Goal: Information Seeking & Learning: Learn about a topic

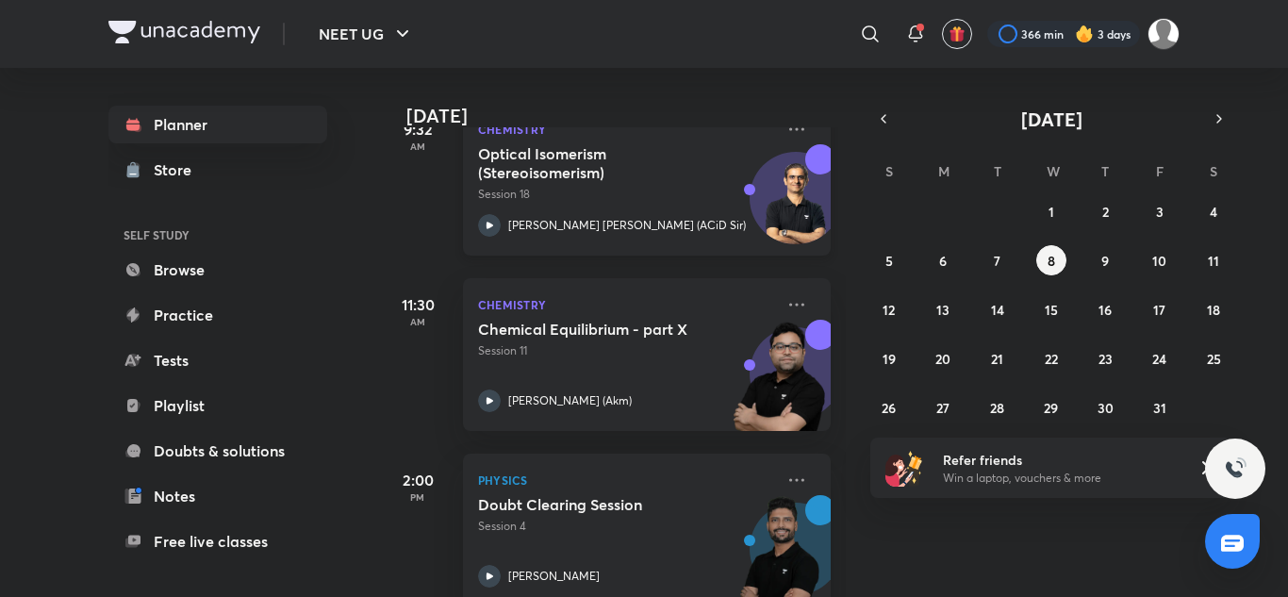
scroll to position [415, 0]
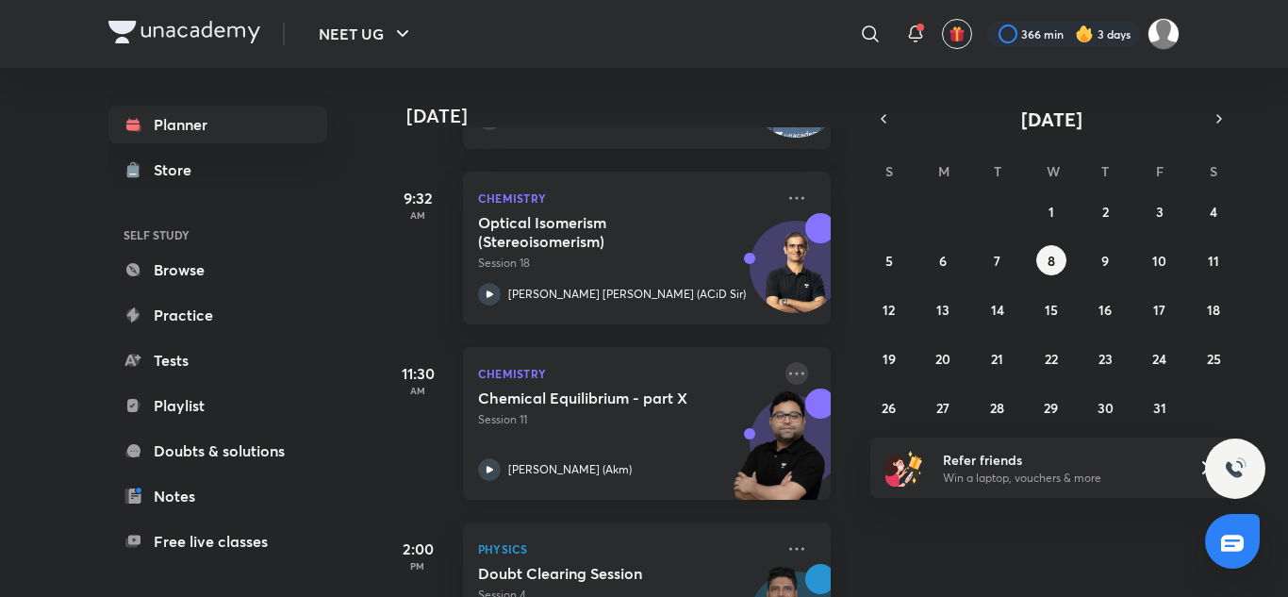
click at [787, 378] on icon at bounding box center [796, 373] width 23 height 23
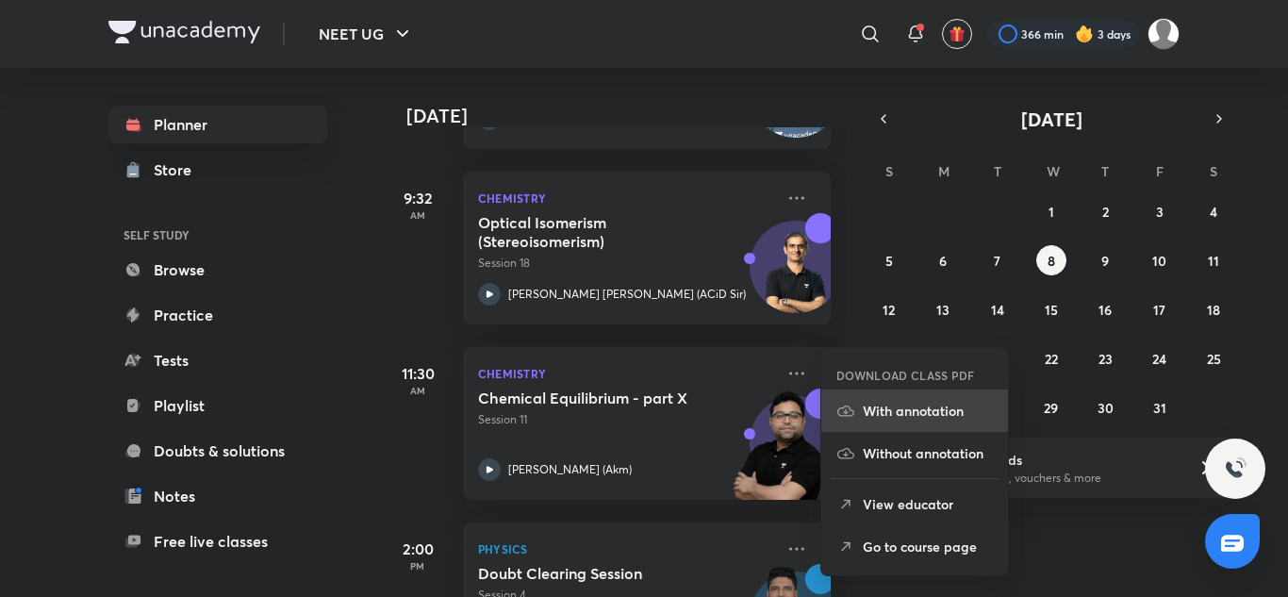
click at [882, 407] on p "With annotation" at bounding box center [927, 411] width 130 height 20
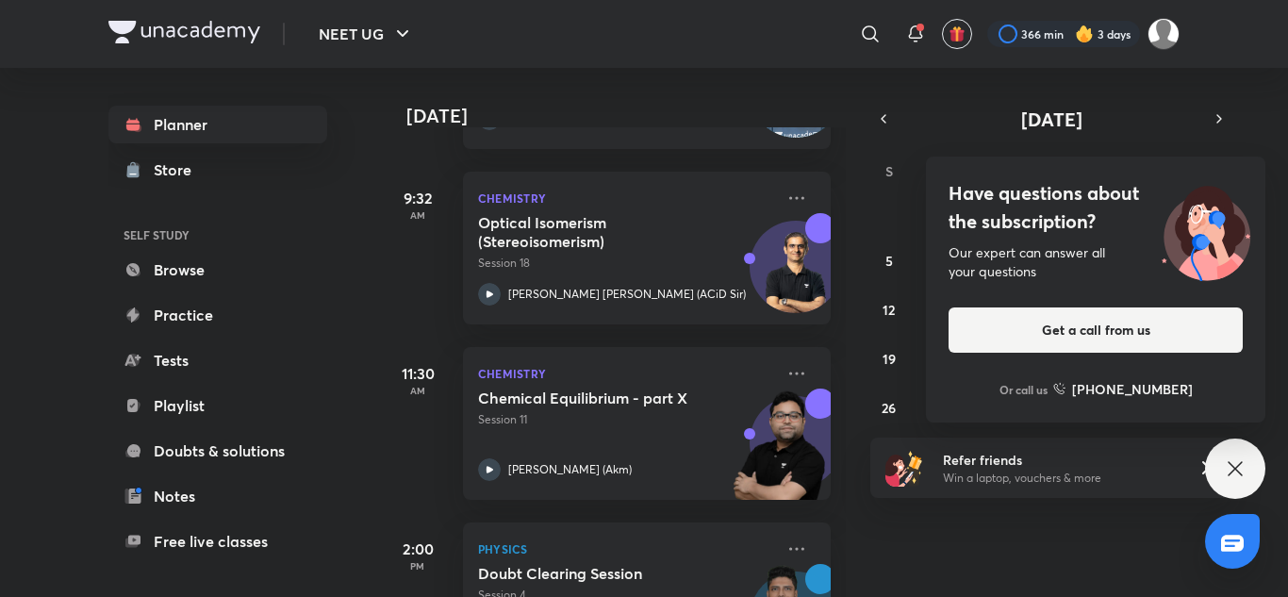
click at [1215, 470] on div "Have questions about the subscription? Our expert can answer all your questions…" at bounding box center [1235, 468] width 60 height 60
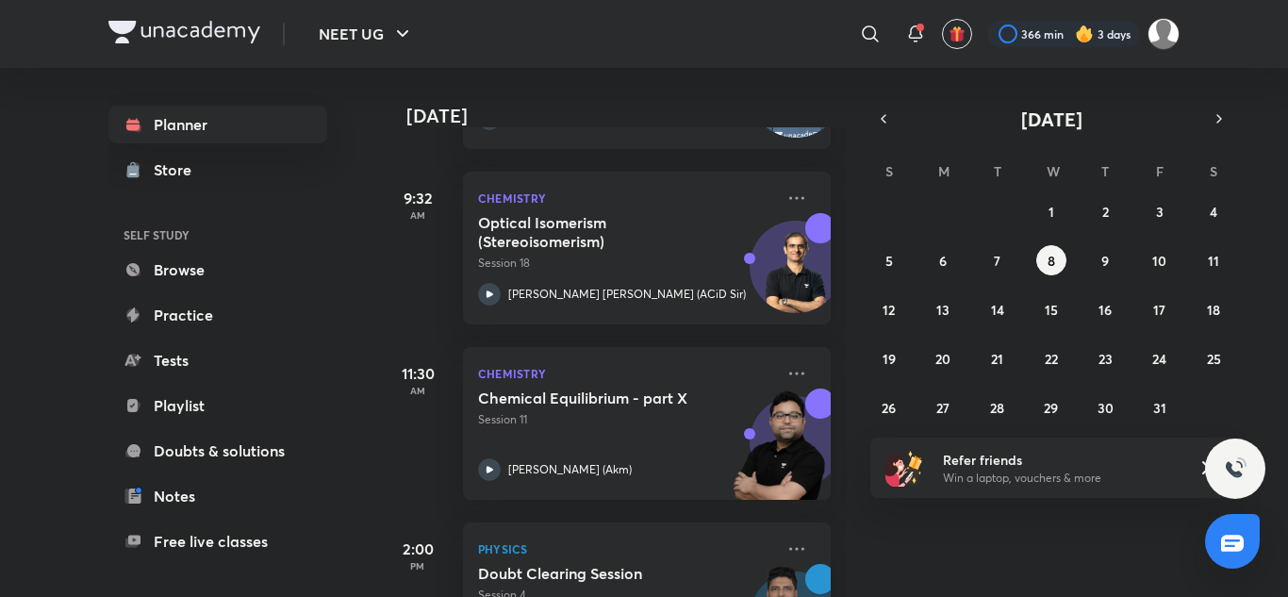
click at [999, 278] on div "28 29 30 1 2 3 4 5 6 7 8 9 10 11 12 13 14 15 16 17 18 19 20 21 22 23 24 25 26 2…" at bounding box center [1051, 309] width 362 height 226
click at [993, 272] on button "7" at bounding box center [997, 260] width 30 height 30
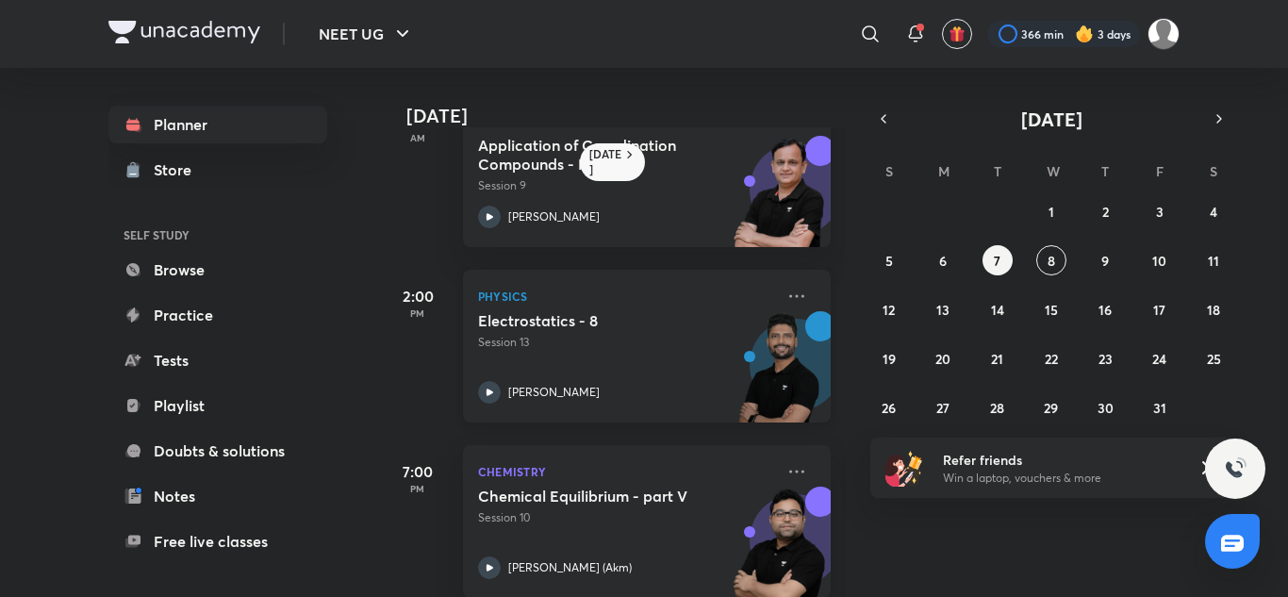
scroll to position [262, 0]
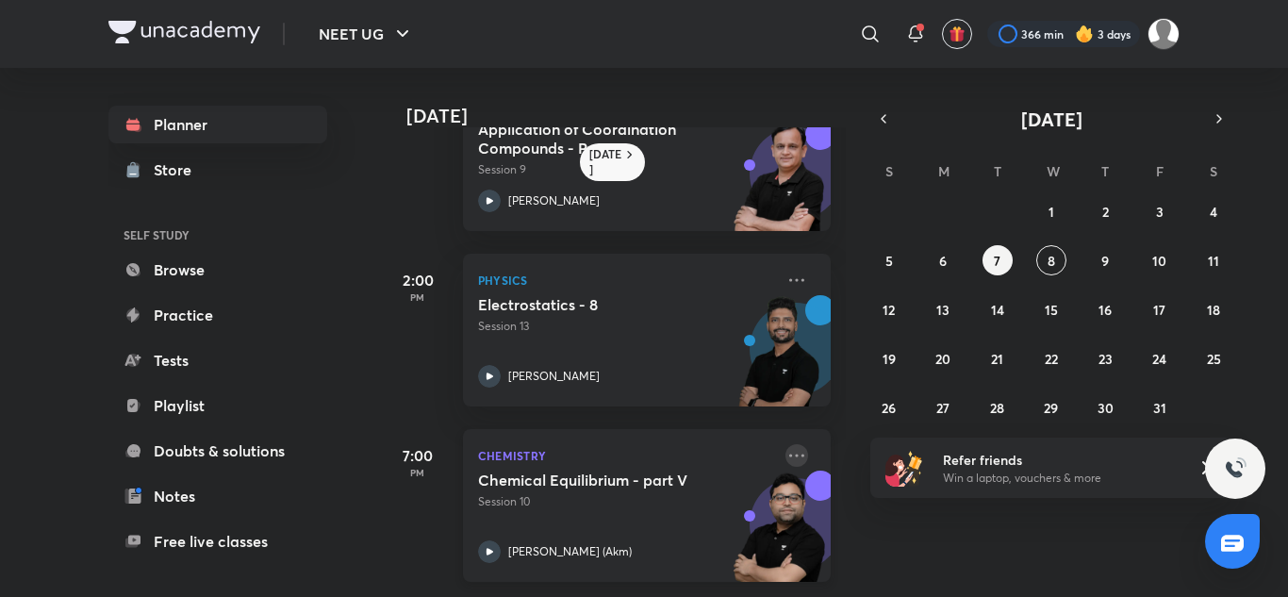
click at [792, 444] on icon at bounding box center [796, 455] width 23 height 23
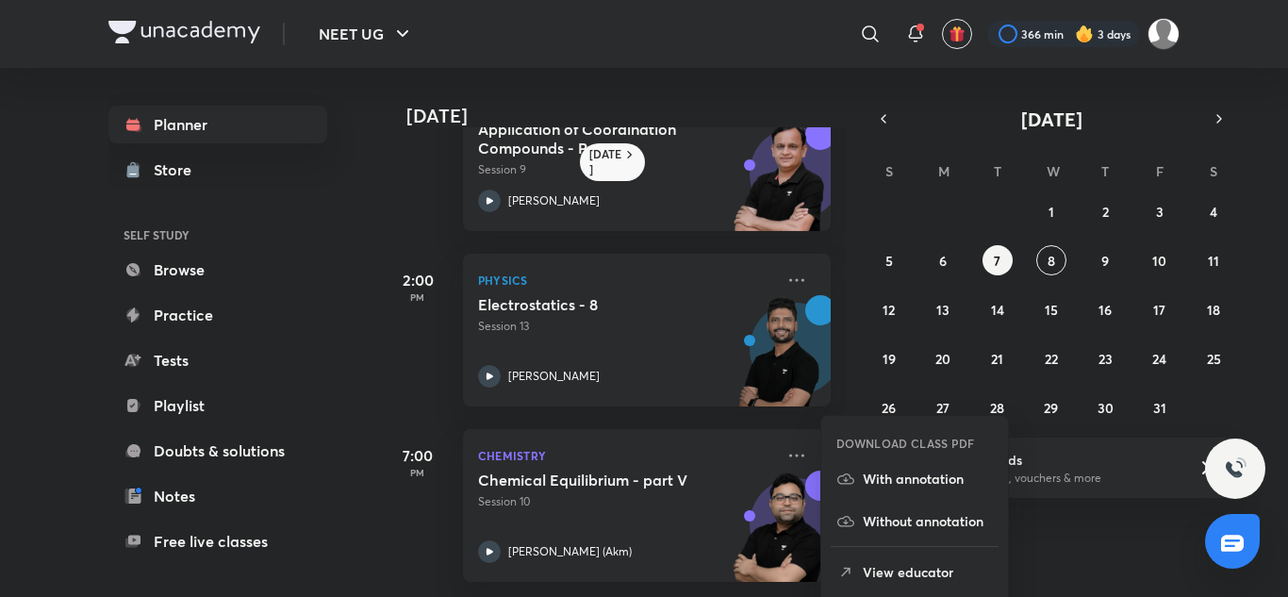
click at [945, 465] on li "With annotation" at bounding box center [914, 478] width 187 height 42
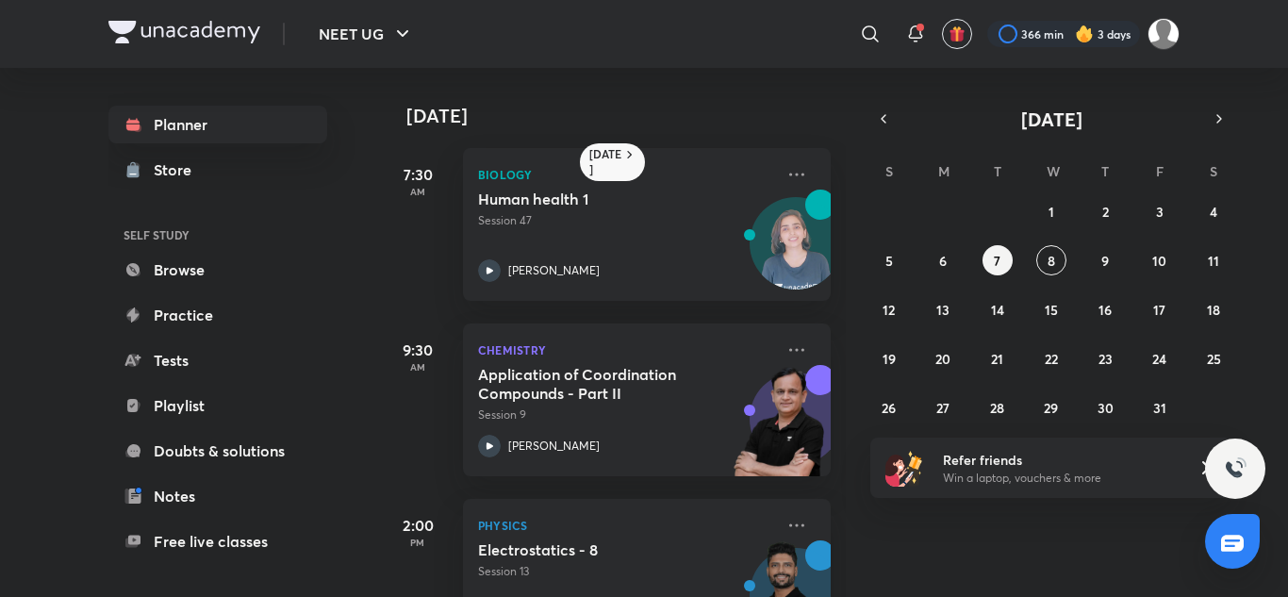
scroll to position [0, 0]
